Goal: Task Accomplishment & Management: Manage account settings

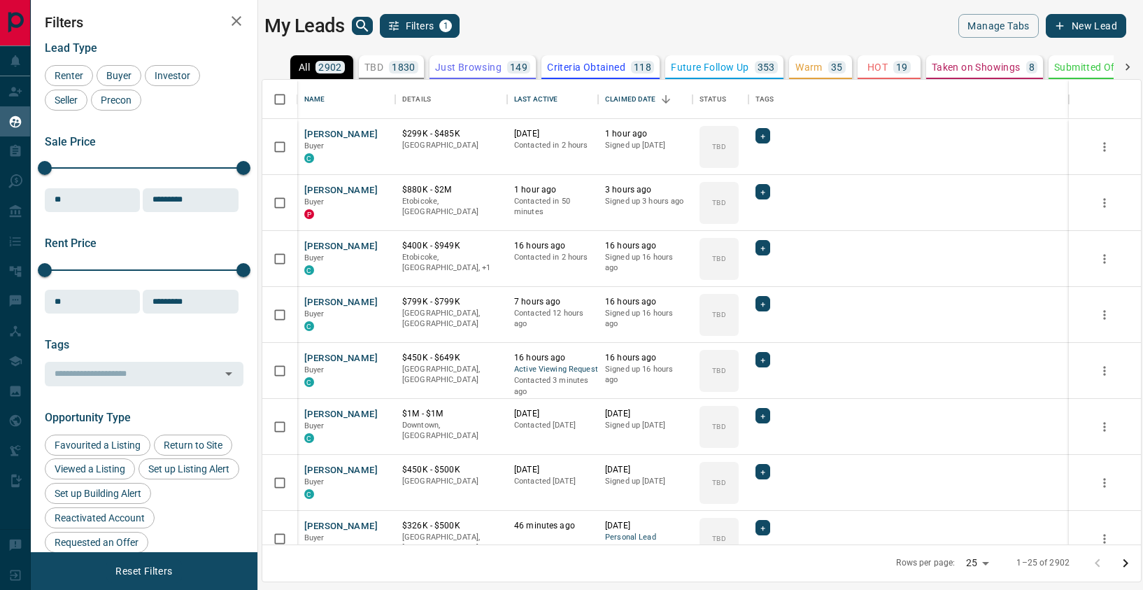
scroll to position [464, 878]
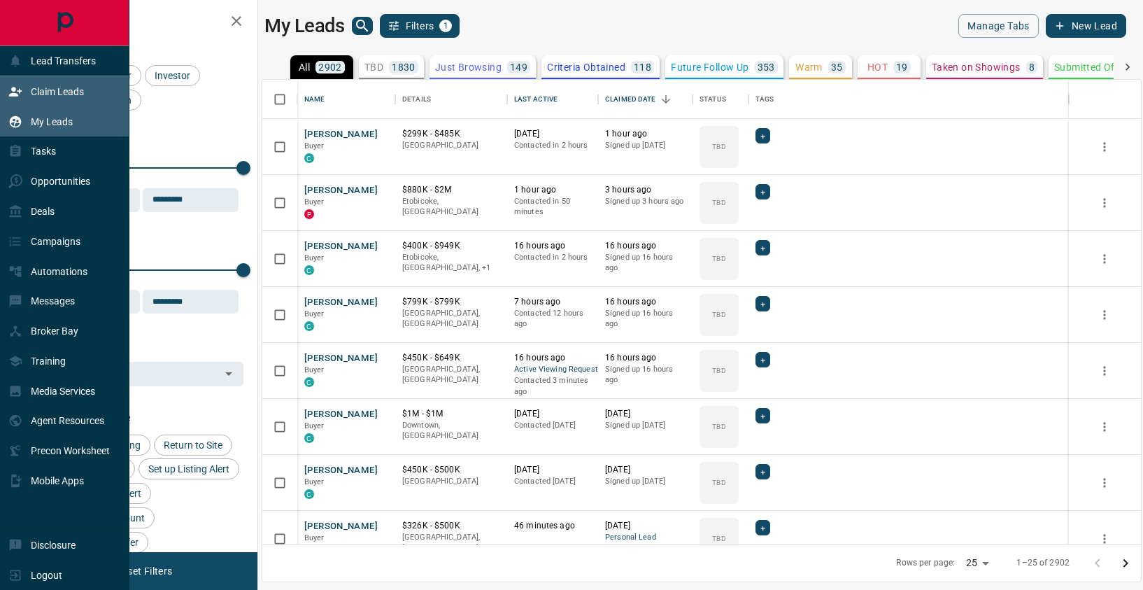
click at [34, 94] on p "Claim Leads" at bounding box center [57, 91] width 53 height 11
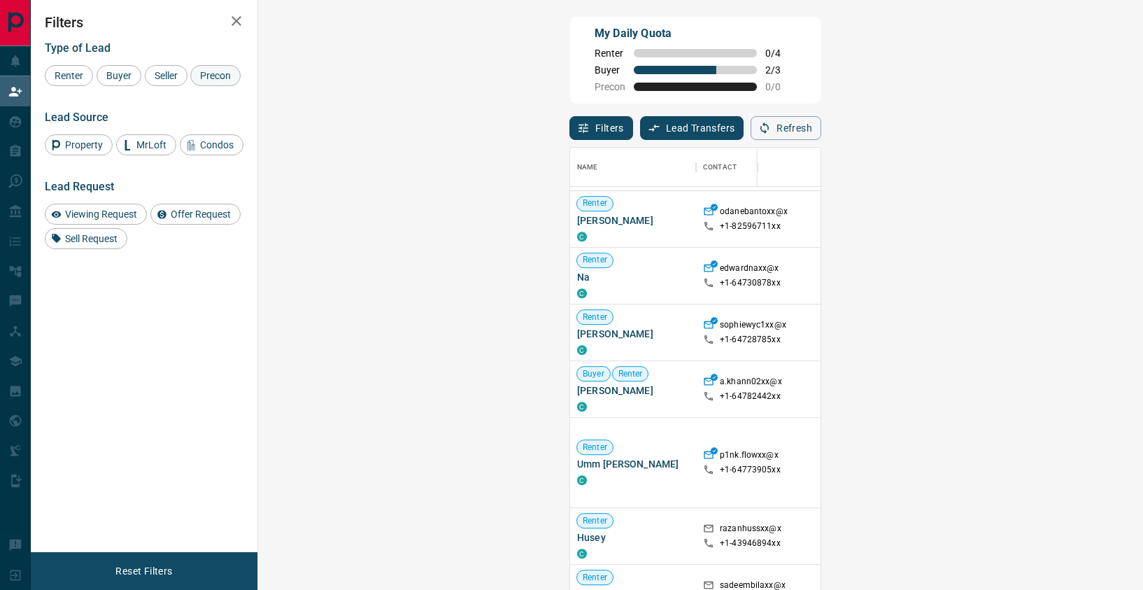
scroll to position [857, 0]
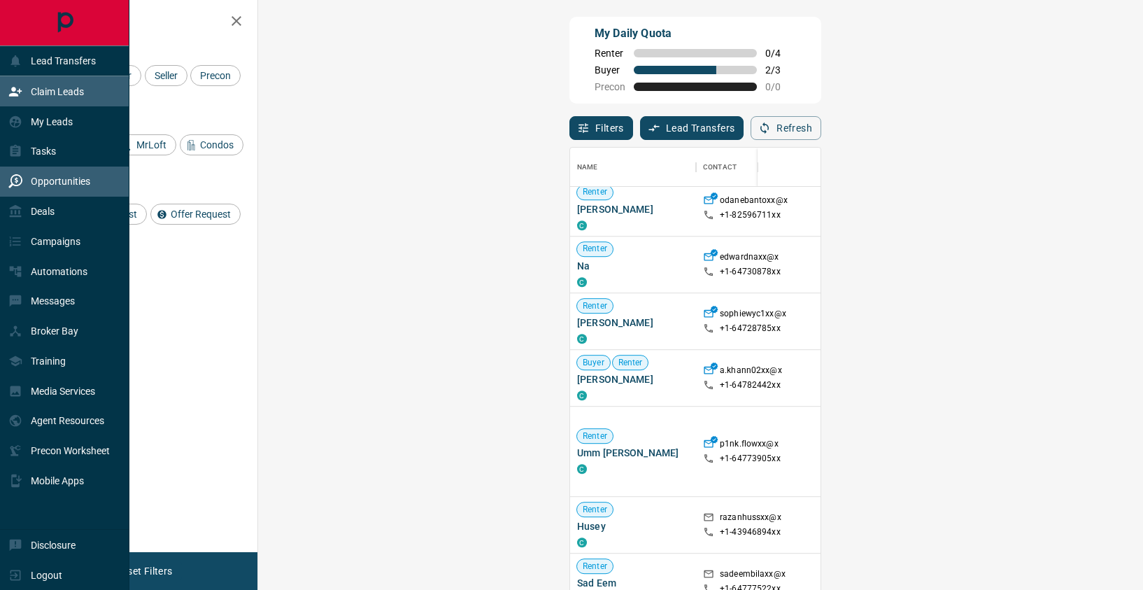
click at [38, 185] on p "Opportunities" at bounding box center [60, 181] width 59 height 11
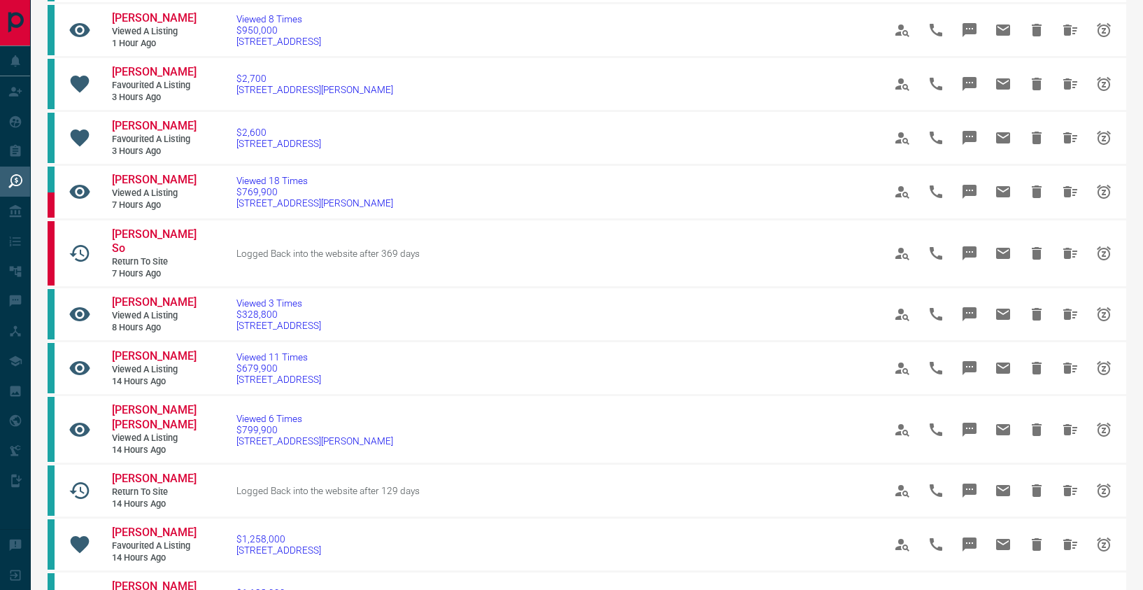
scroll to position [473, 0]
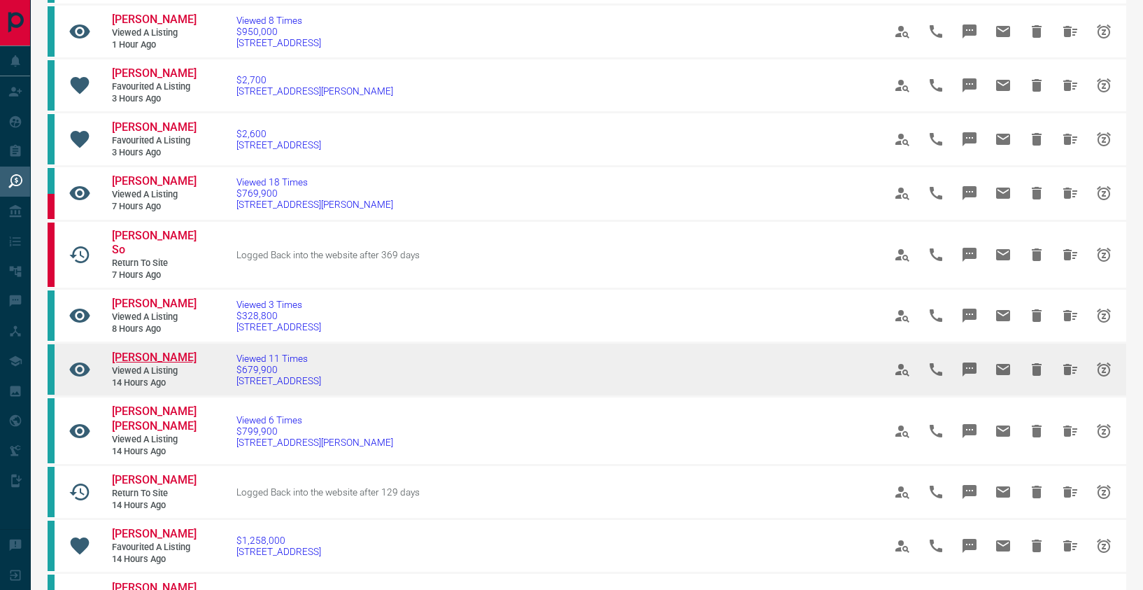
click at [157, 350] on span "[PERSON_NAME]" at bounding box center [154, 356] width 85 height 13
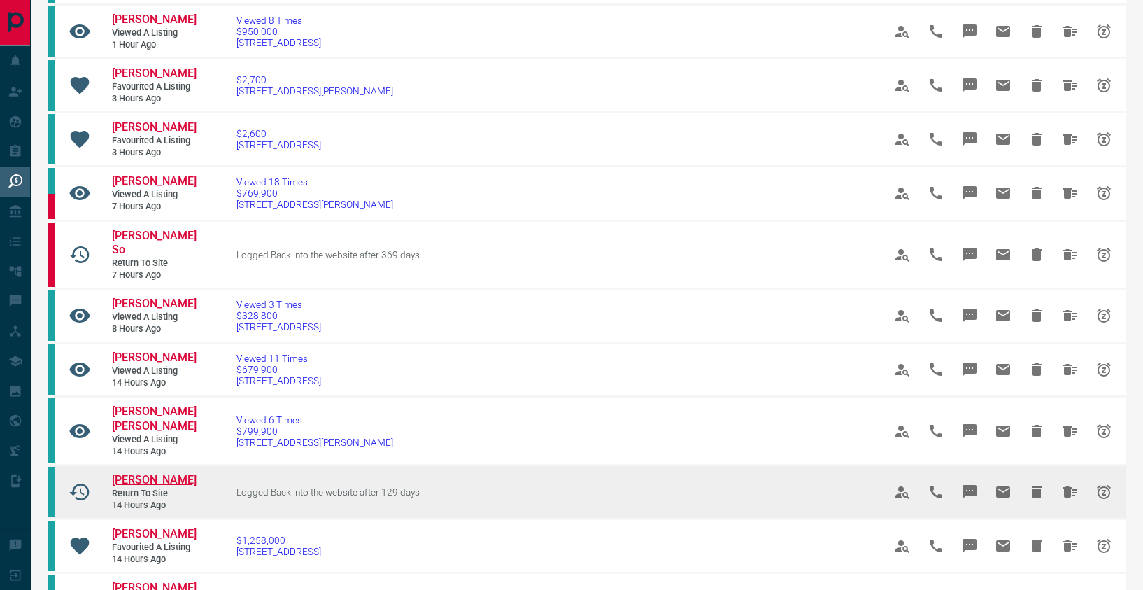
click at [159, 473] on span "[PERSON_NAME]" at bounding box center [154, 479] width 85 height 13
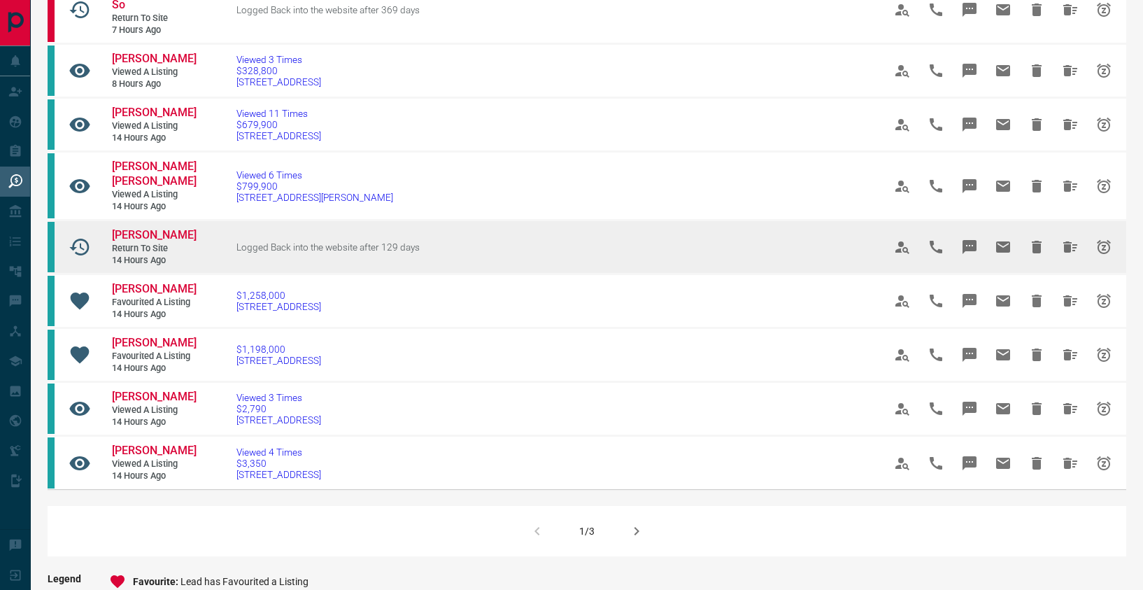
scroll to position [748, 0]
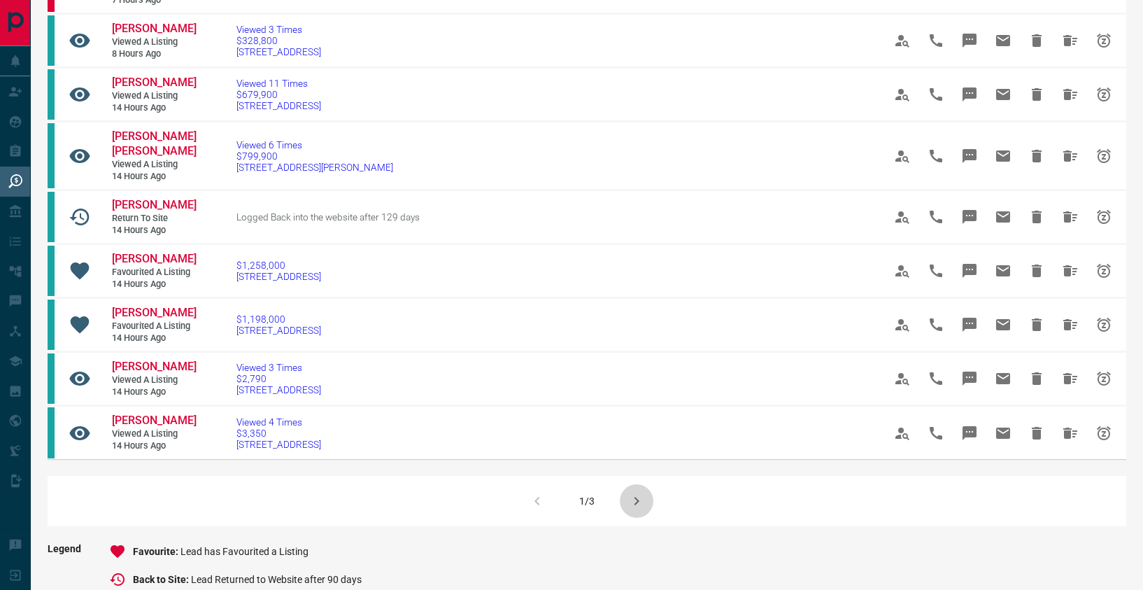
click at [631, 492] on icon "button" at bounding box center [636, 500] width 17 height 17
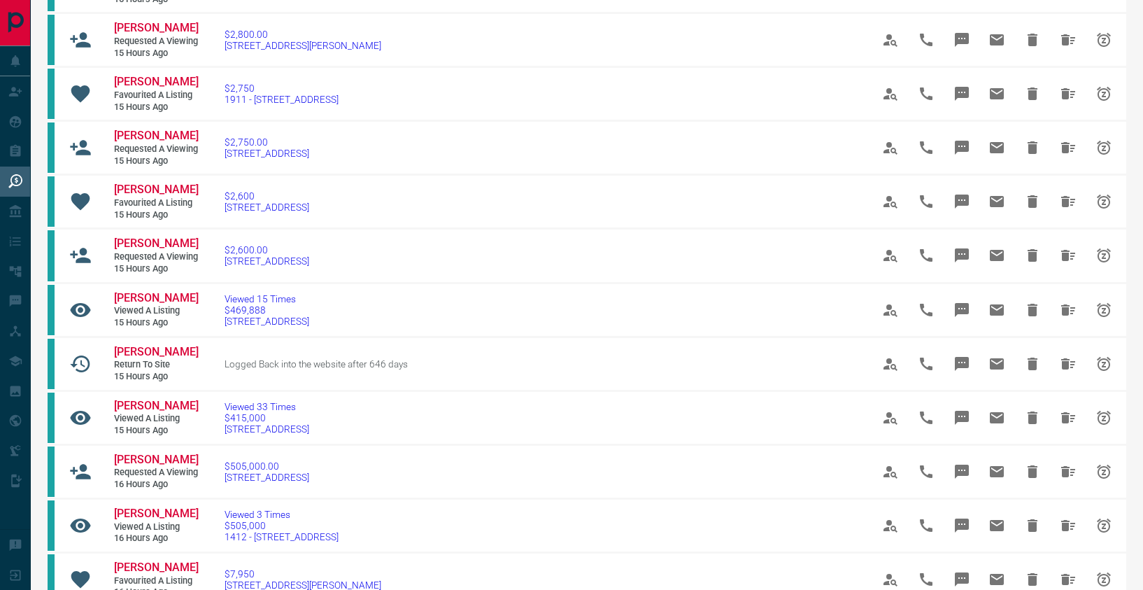
scroll to position [482, 0]
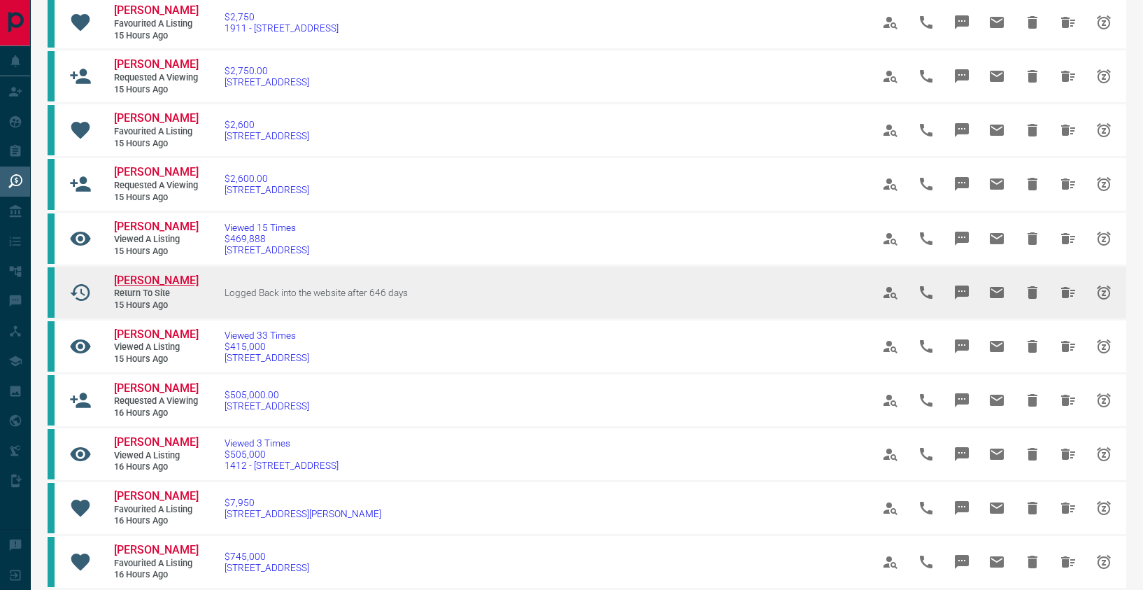
click at [152, 287] on span "[PERSON_NAME]" at bounding box center [156, 279] width 85 height 13
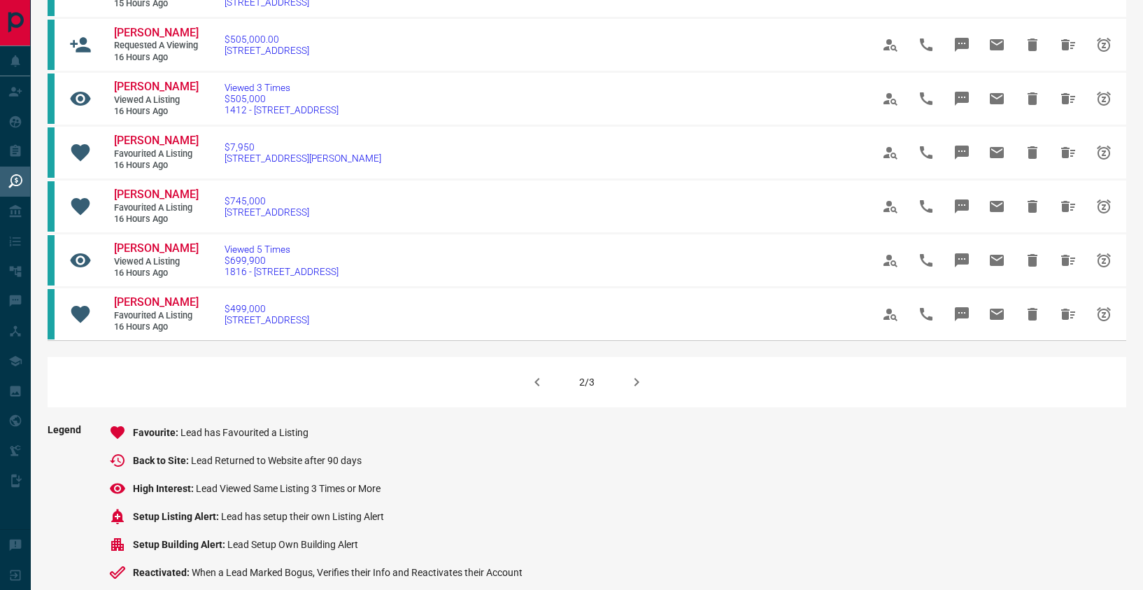
scroll to position [834, 0]
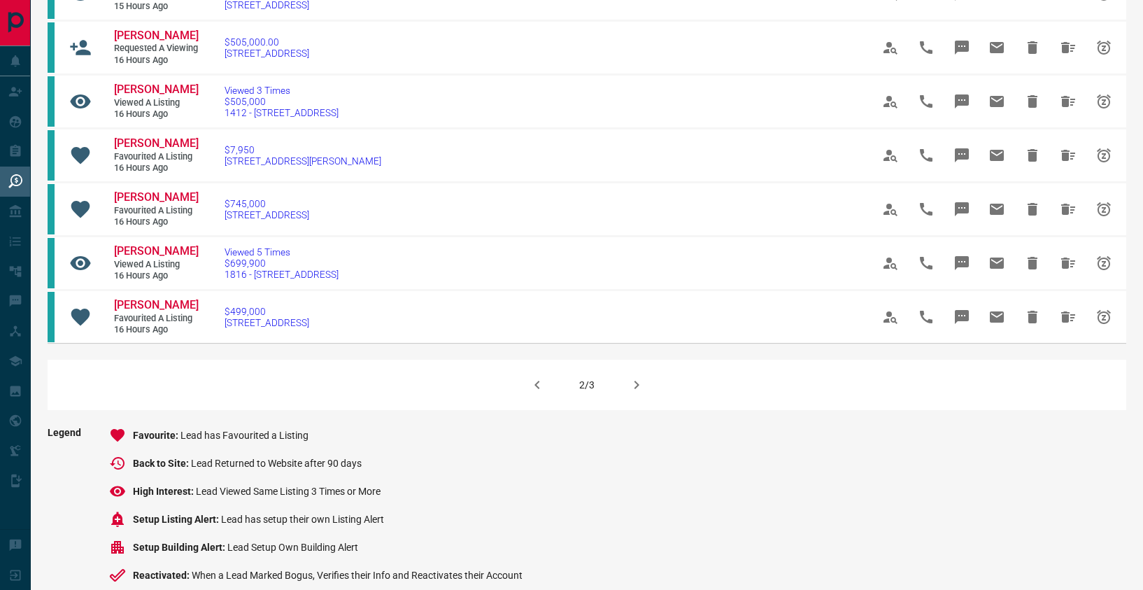
click at [646, 401] on button "button" at bounding box center [637, 385] width 34 height 34
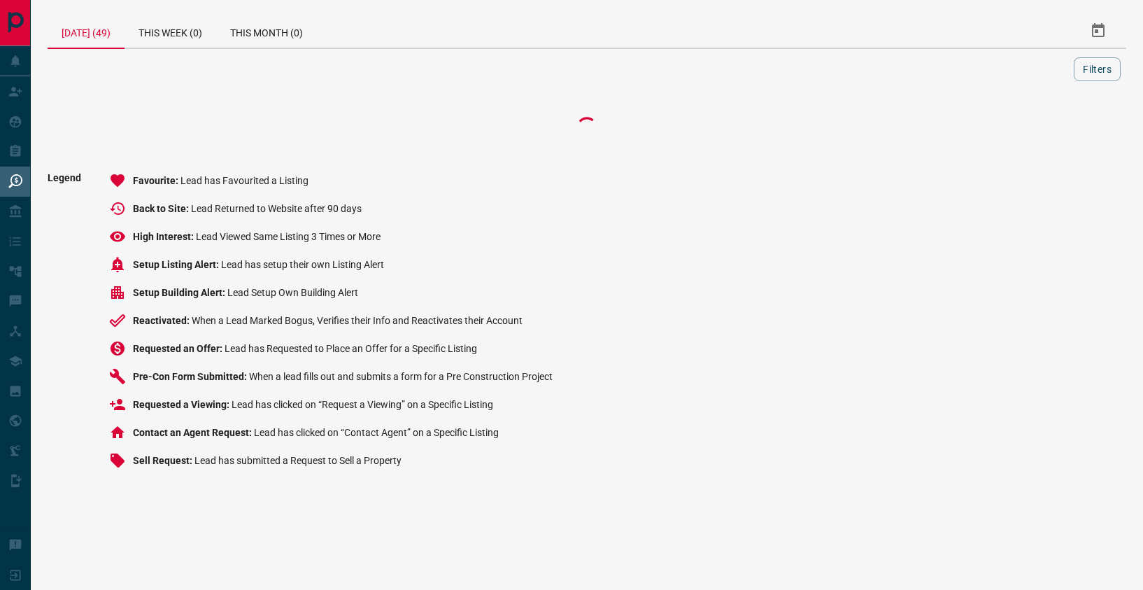
scroll to position [0, 0]
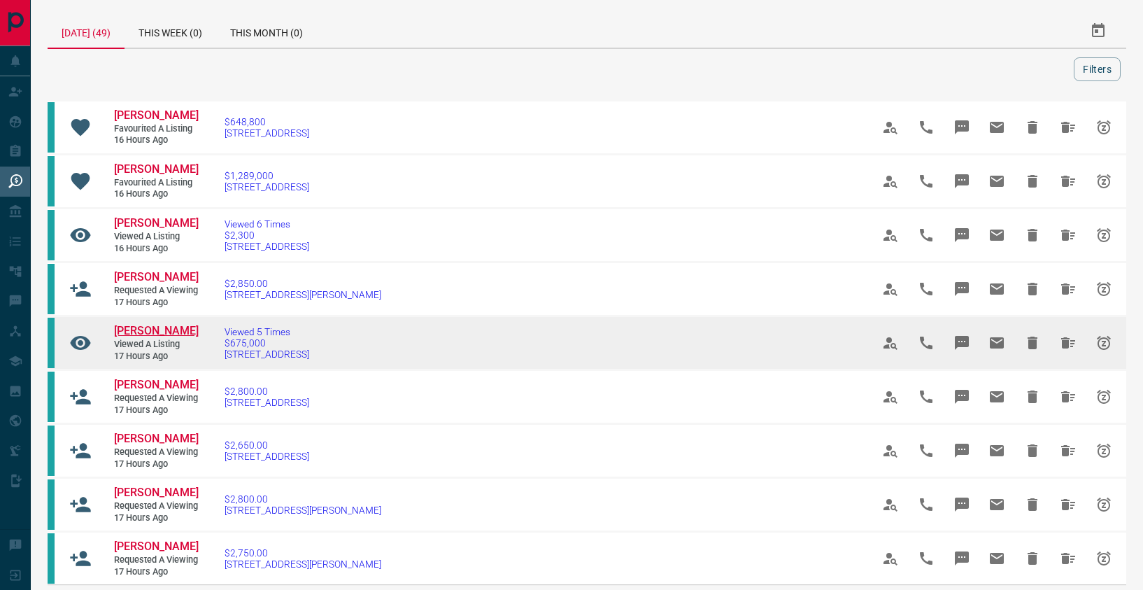
click at [187, 337] on span "[PERSON_NAME]" at bounding box center [156, 330] width 85 height 13
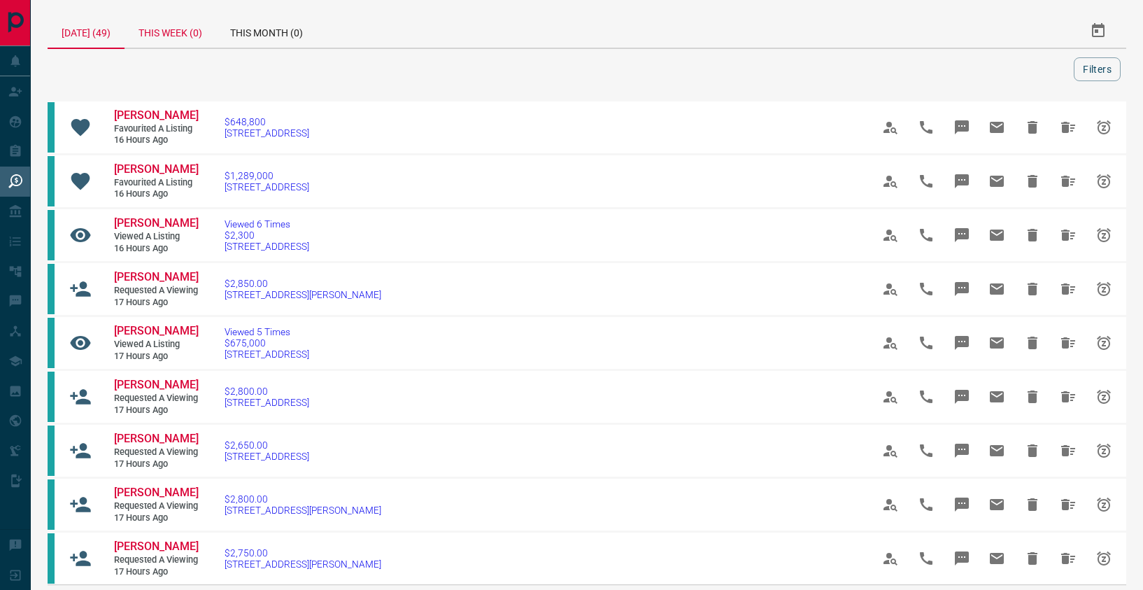
click at [181, 24] on div "This Week (0)" at bounding box center [170, 31] width 92 height 34
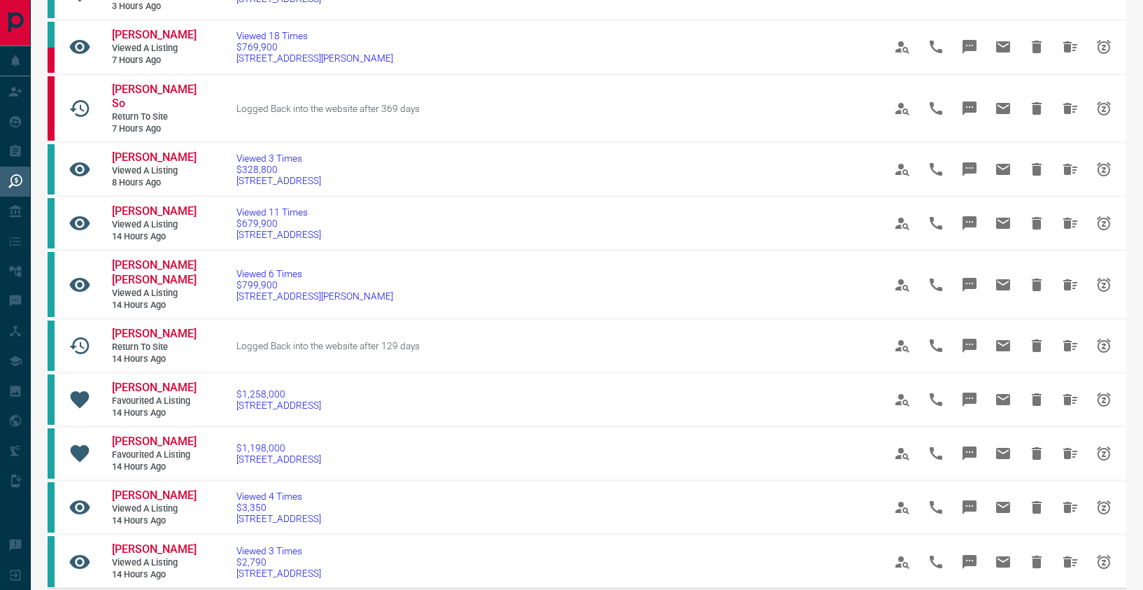
scroll to position [746, 0]
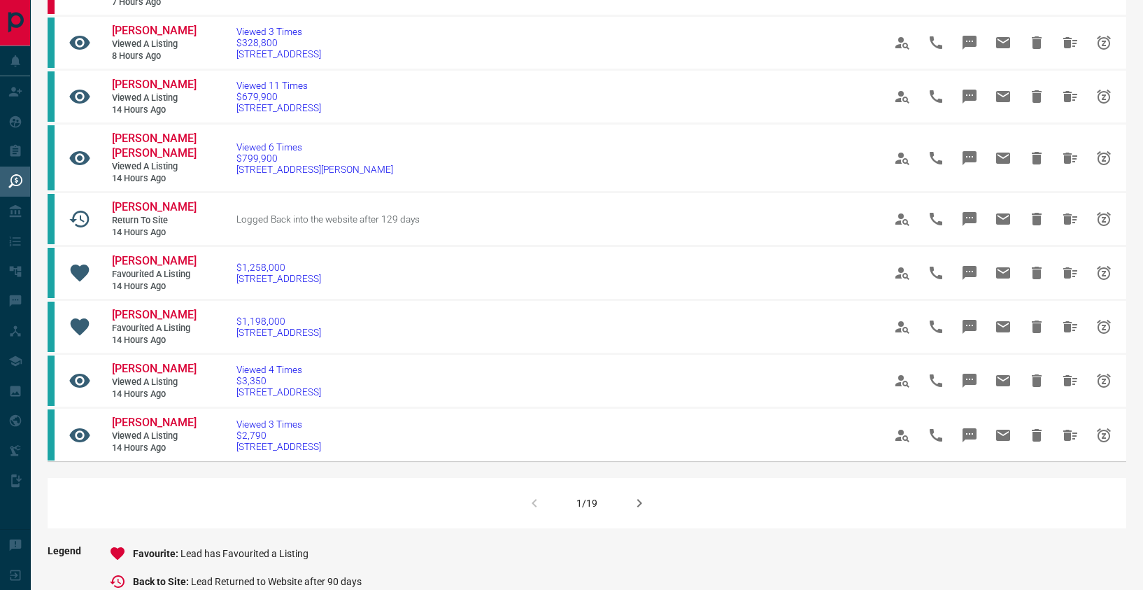
click at [618, 480] on div "1/19" at bounding box center [587, 503] width 1078 height 50
click at [641, 494] on icon "button" at bounding box center [639, 502] width 17 height 17
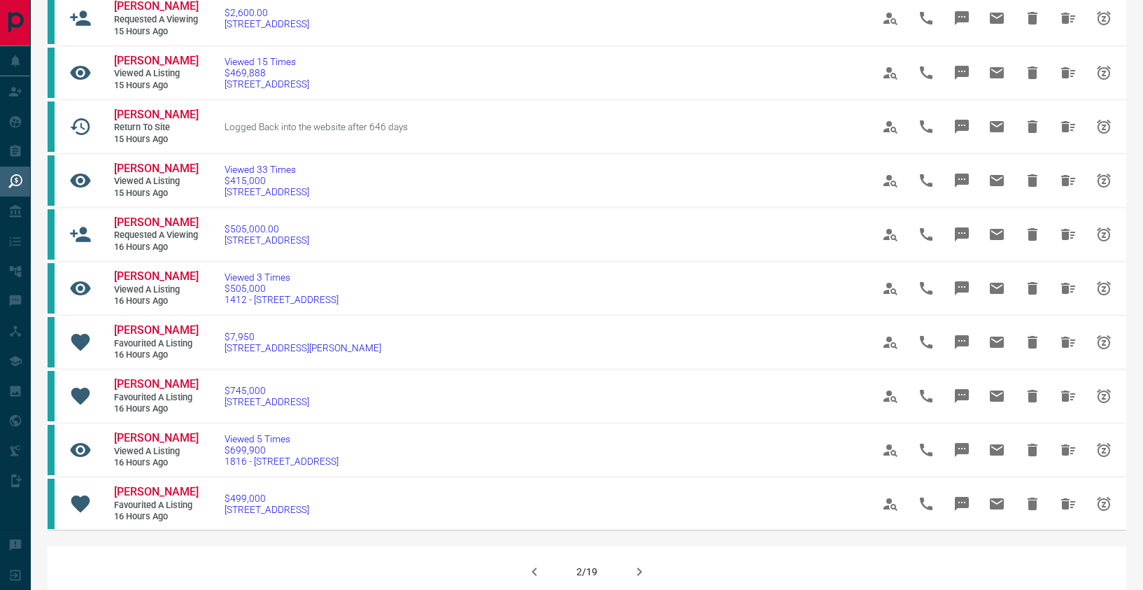
scroll to position [731, 0]
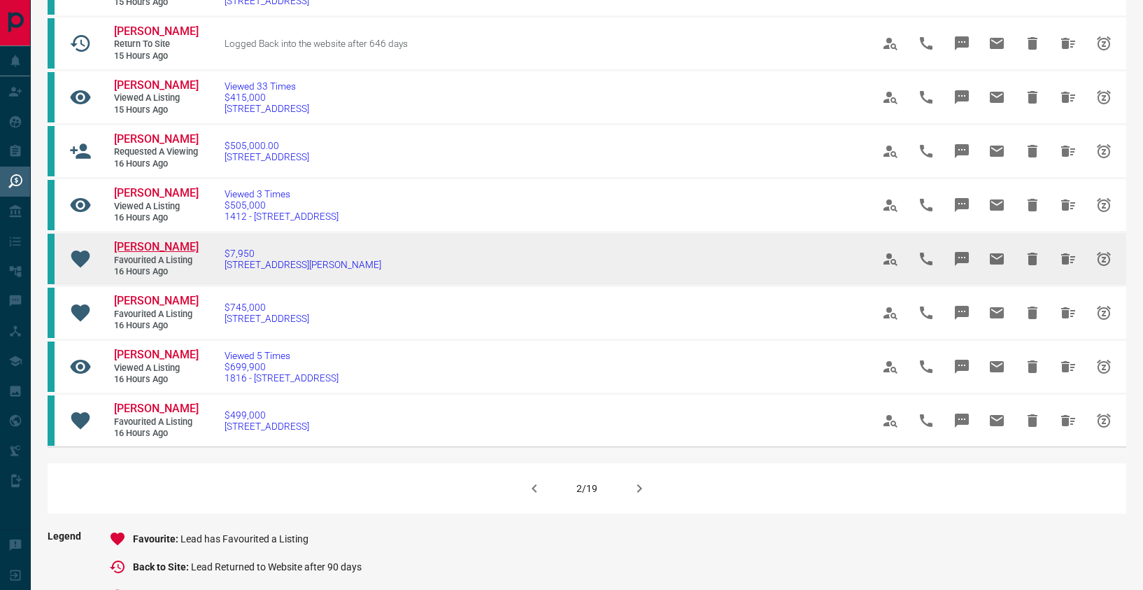
click at [137, 253] on span "[PERSON_NAME]" at bounding box center [156, 246] width 85 height 13
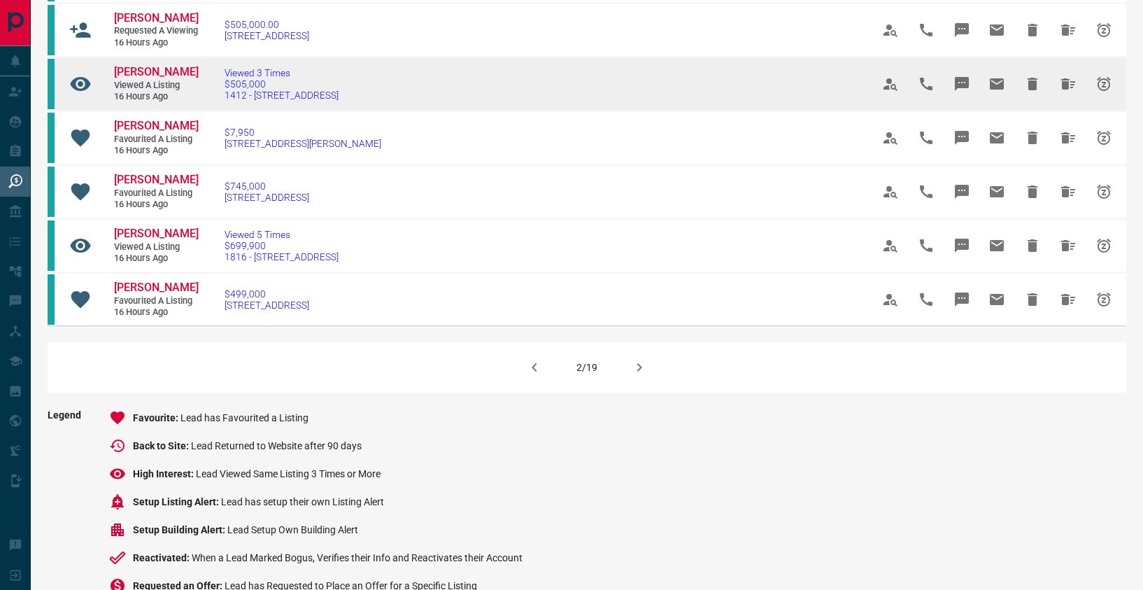
scroll to position [850, 0]
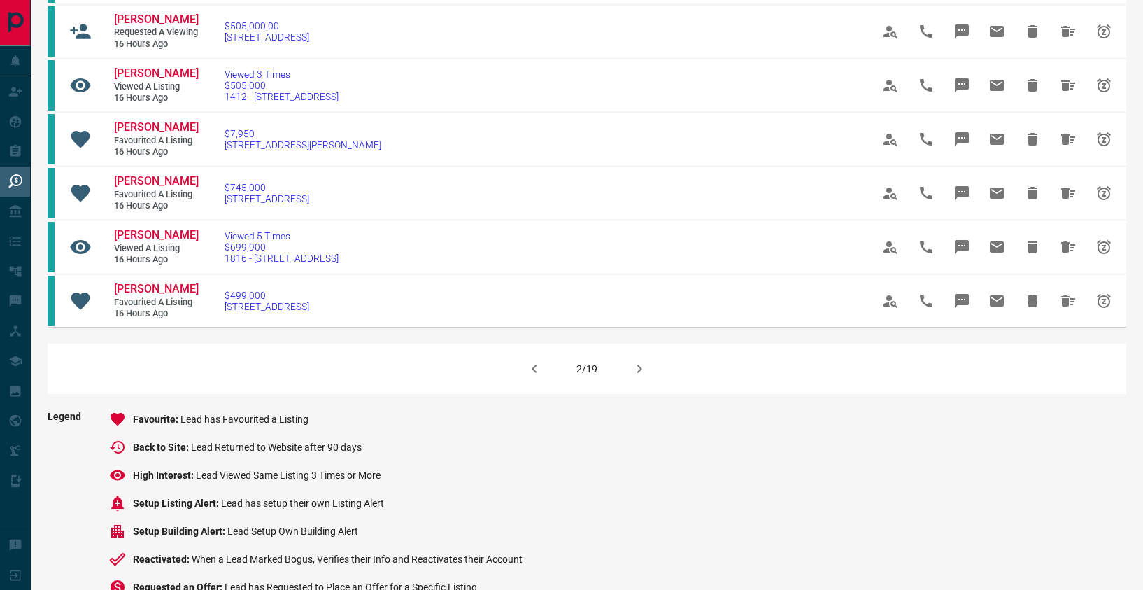
click at [634, 377] on icon "button" at bounding box center [639, 368] width 17 height 17
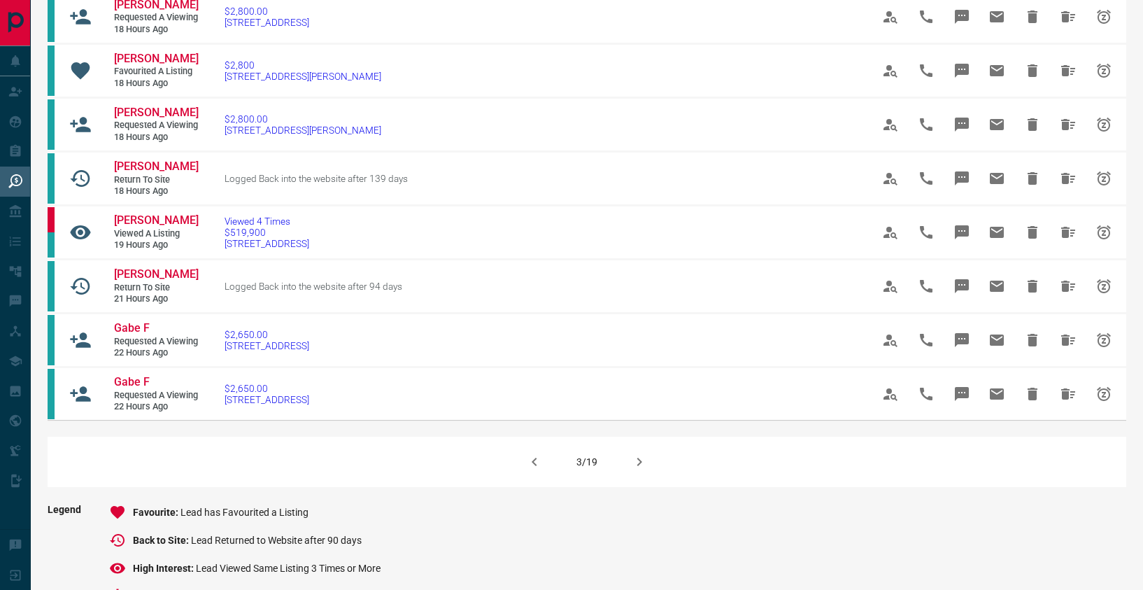
scroll to position [755, 0]
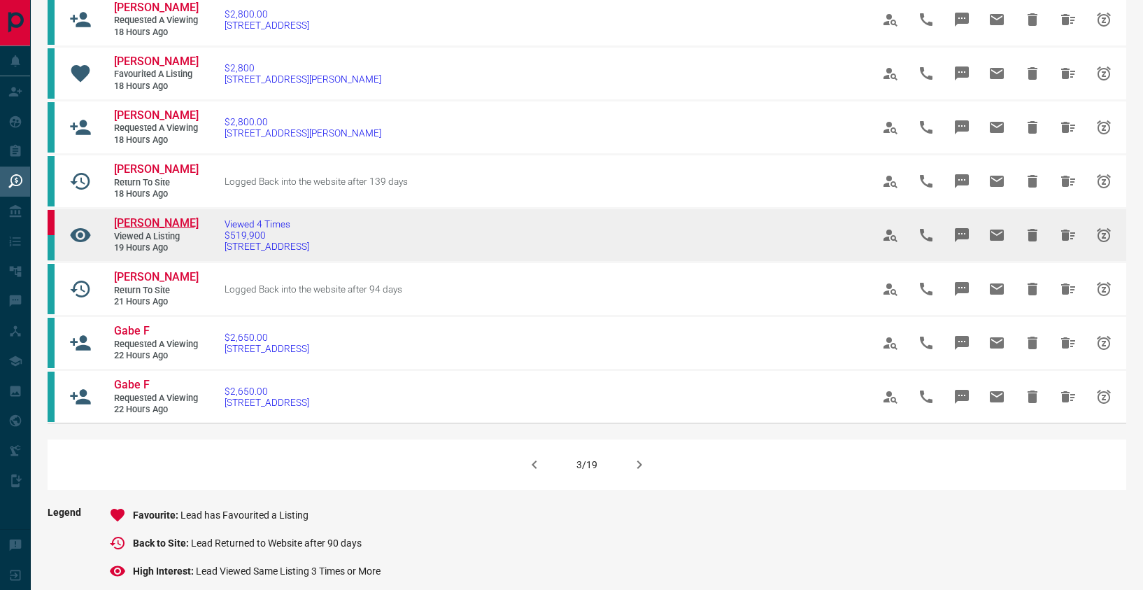
click at [145, 229] on span "[PERSON_NAME]" at bounding box center [156, 222] width 85 height 13
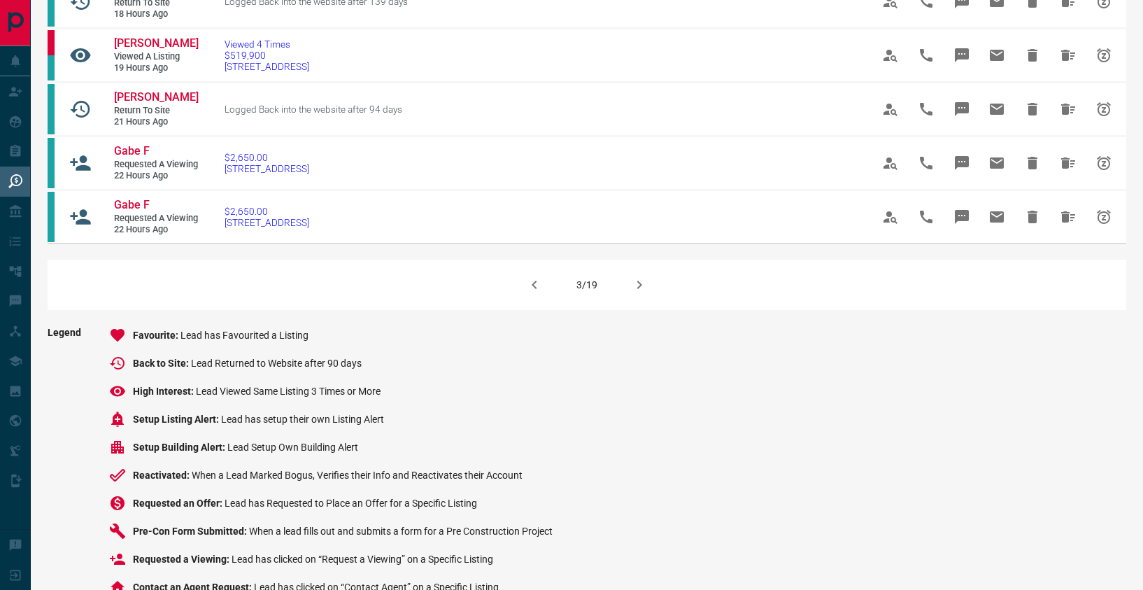
scroll to position [934, 0]
click at [622, 302] on button "button" at bounding box center [639, 286] width 34 height 34
